Goal: Task Accomplishment & Management: Use online tool/utility

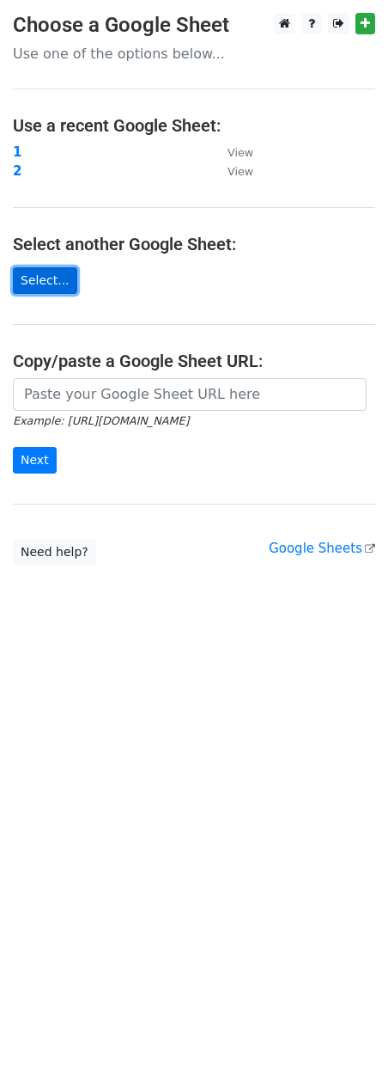
click at [56, 281] on link "Select..." at bounding box center [45, 280] width 64 height 27
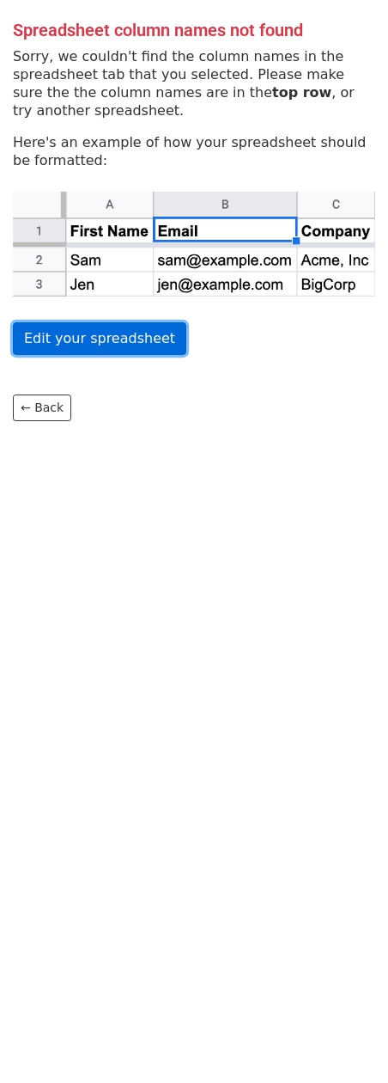
click at [69, 345] on link "Edit your spreadsheet" at bounding box center [100, 338] width 174 height 33
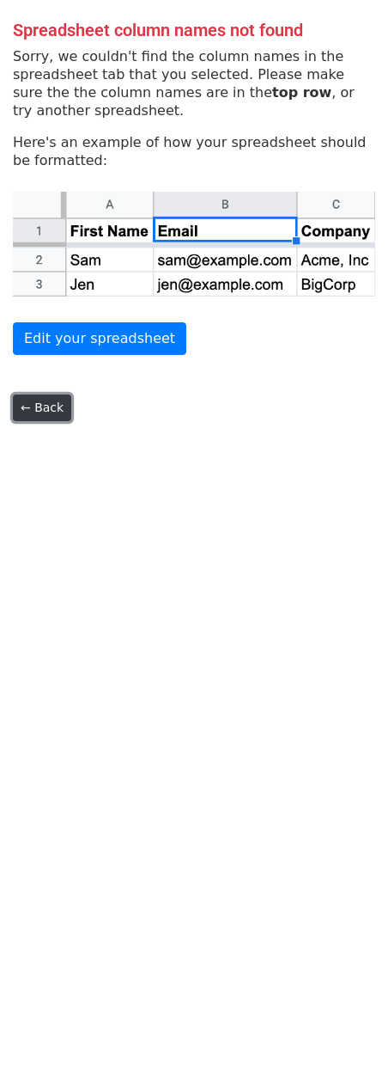
click at [48, 408] on link "← Back" at bounding box center [42, 407] width 58 height 27
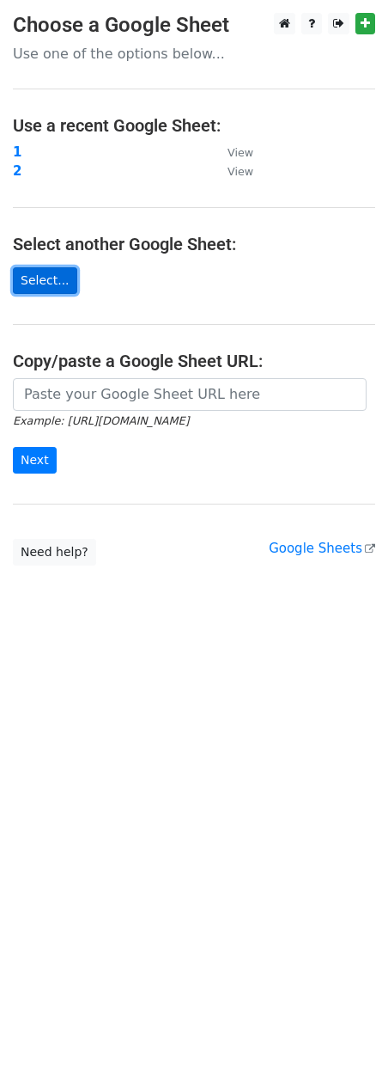
click at [52, 284] on link "Select..." at bounding box center [45, 280] width 64 height 27
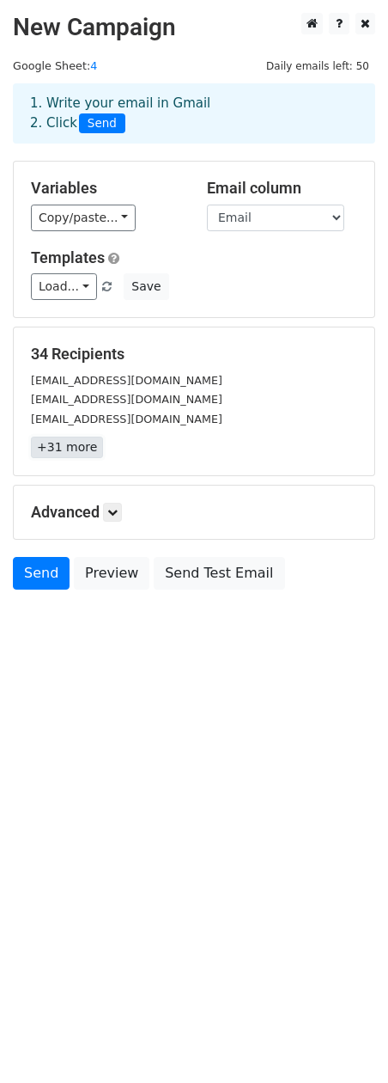
click at [80, 439] on link "+31 more" at bounding box center [67, 446] width 72 height 21
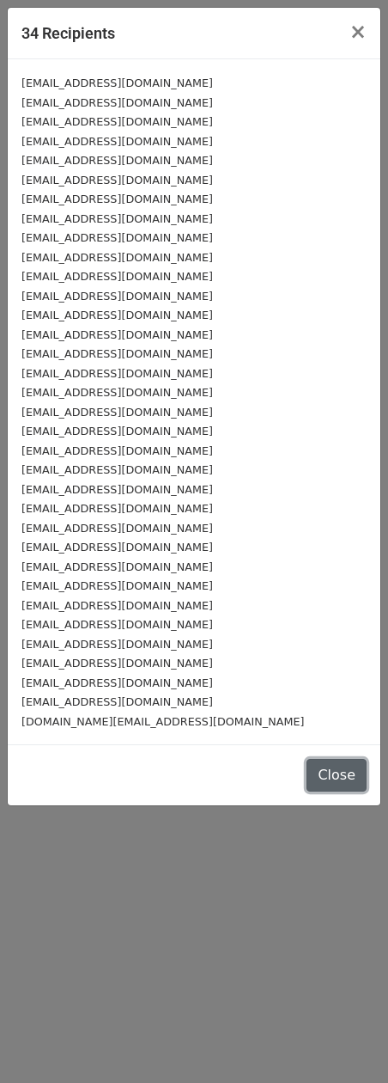
click at [333, 775] on button "Close" at bounding box center [337, 775] width 60 height 33
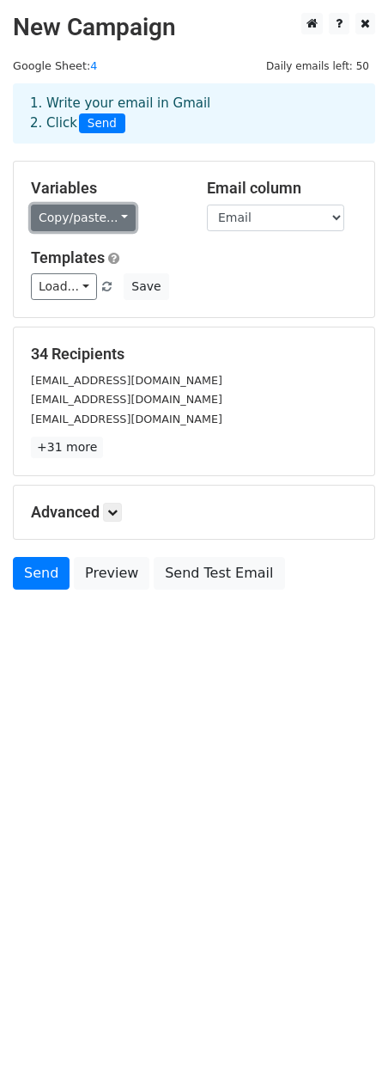
click at [82, 217] on link "Copy/paste..." at bounding box center [83, 217] width 105 height 27
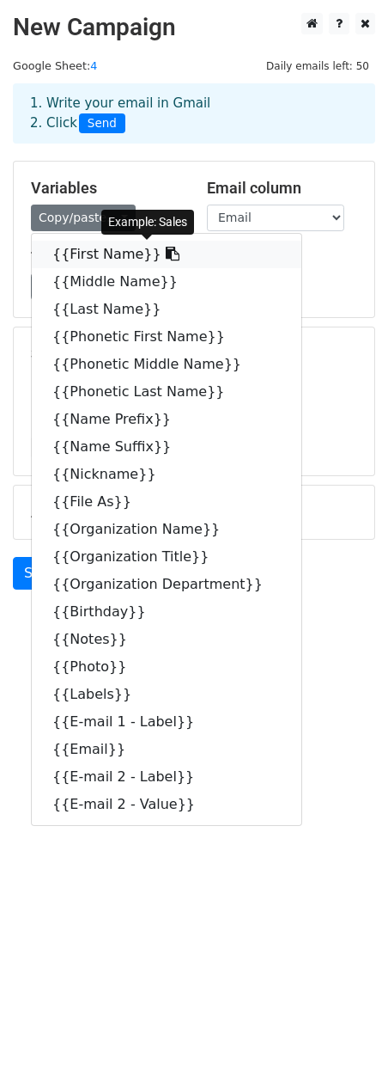
click at [166, 249] on icon at bounding box center [173, 254] width 14 height 14
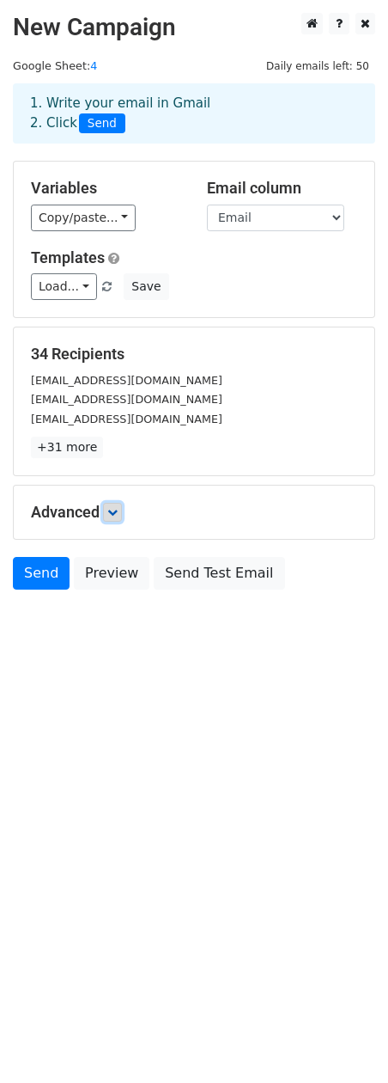
click at [108, 503] on link at bounding box center [112, 512] width 19 height 19
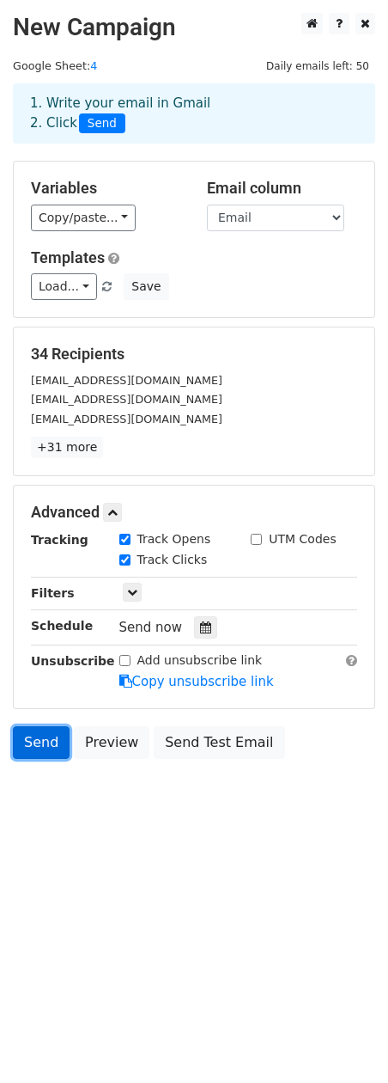
click at [36, 742] on link "Send" at bounding box center [41, 742] width 57 height 33
